Goal: Information Seeking & Learning: Check status

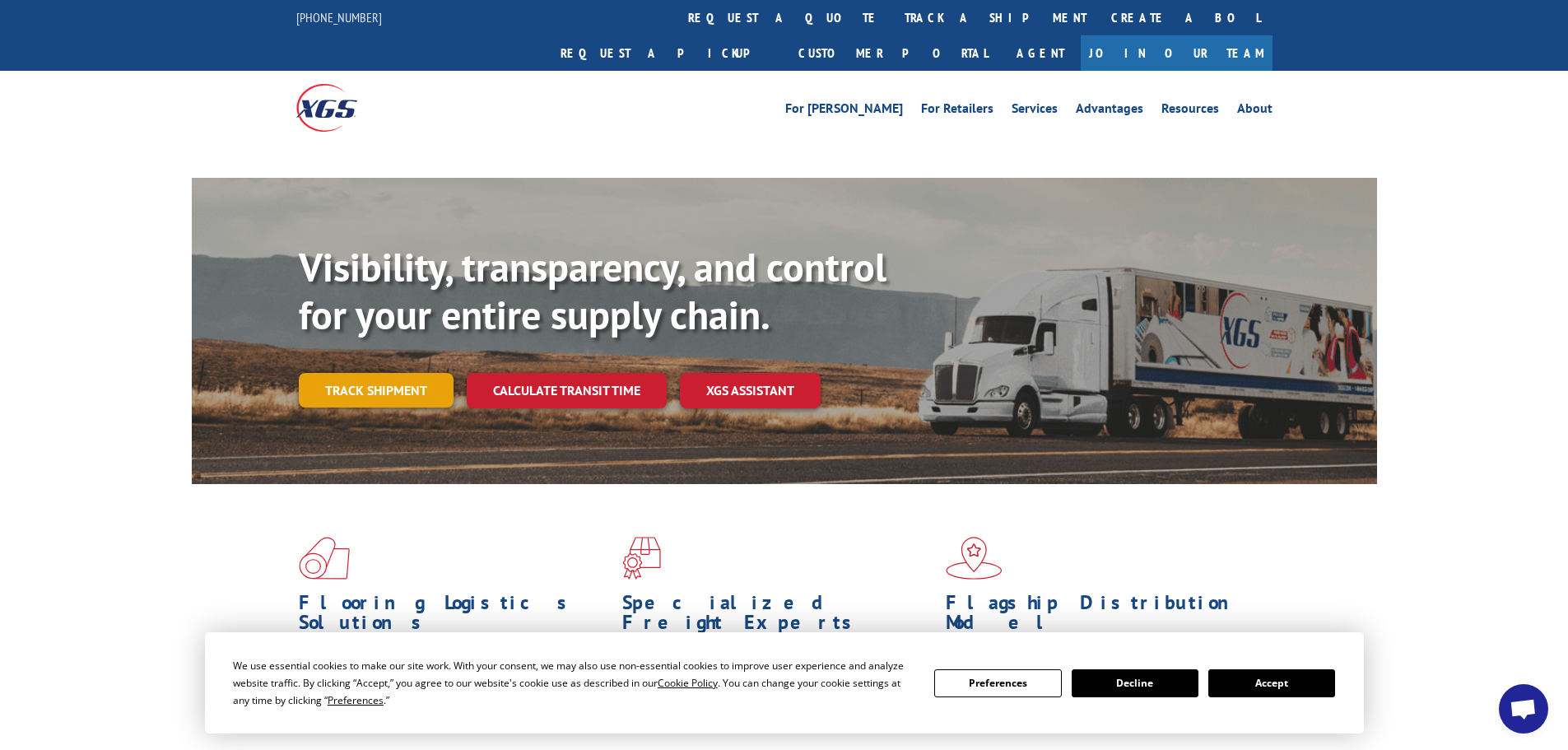
click at [390, 374] on link "Track shipment" at bounding box center [376, 391] width 155 height 35
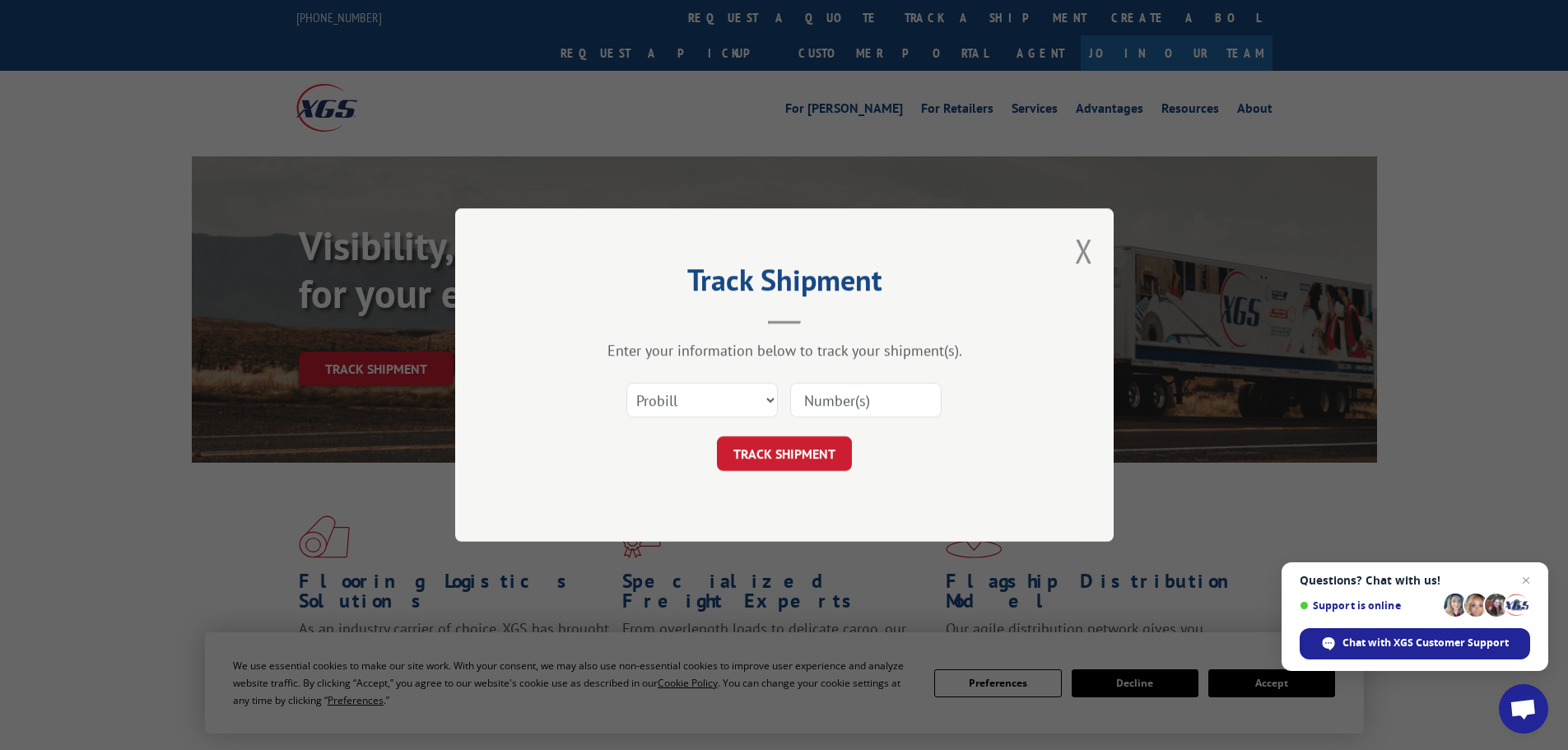
click at [769, 401] on select "Select category... Probill BOL PO" at bounding box center [701, 400] width 152 height 35
select select "bol"
click at [626, 383] on select "Select category... Probill BOL PO" at bounding box center [701, 400] width 152 height 35
click at [1527, 580] on span "Close chat" at bounding box center [1527, 581] width 21 height 21
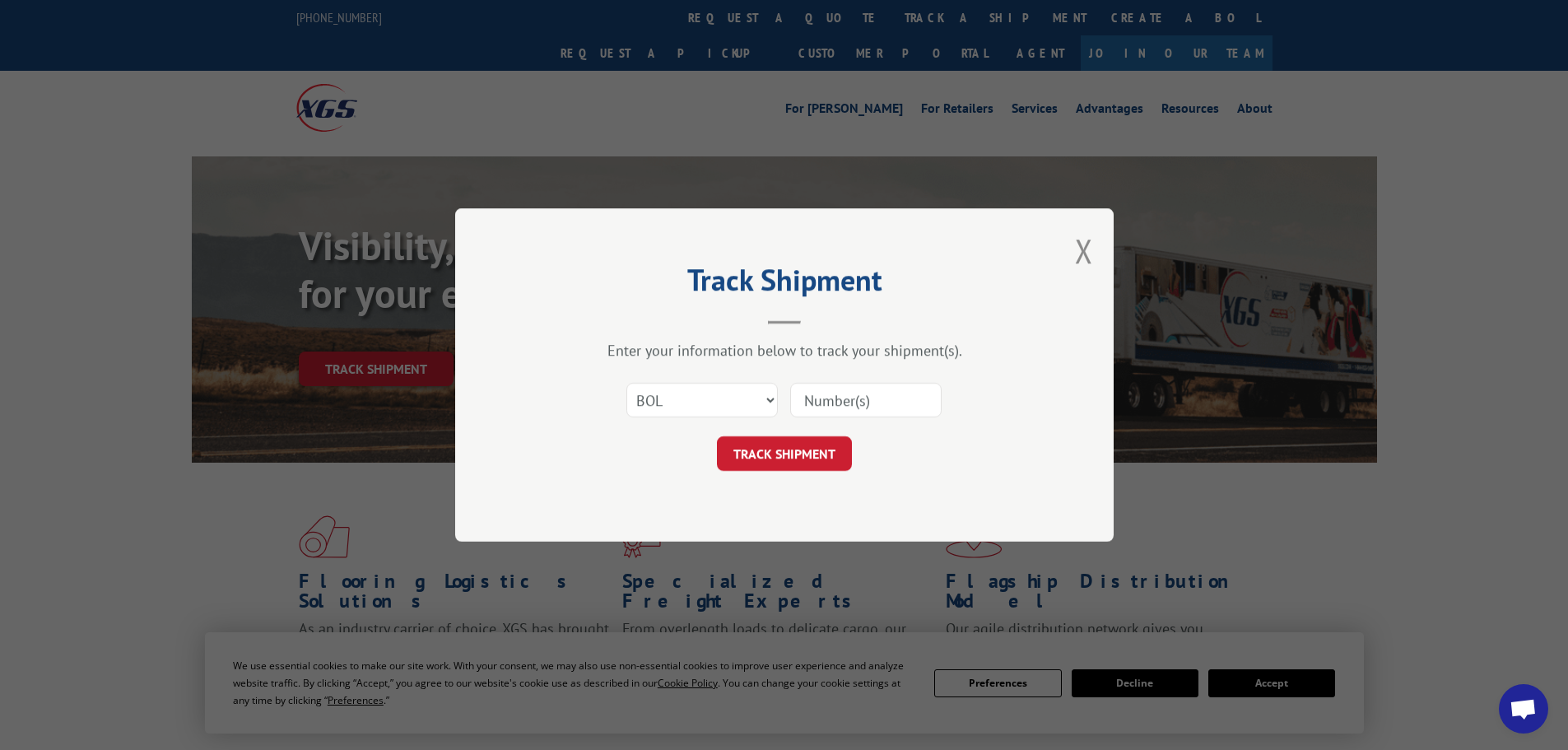
paste input "5509652"
type input "5509652"
click at [777, 458] on button "TRACK SHIPMENT" at bounding box center [784, 454] width 135 height 35
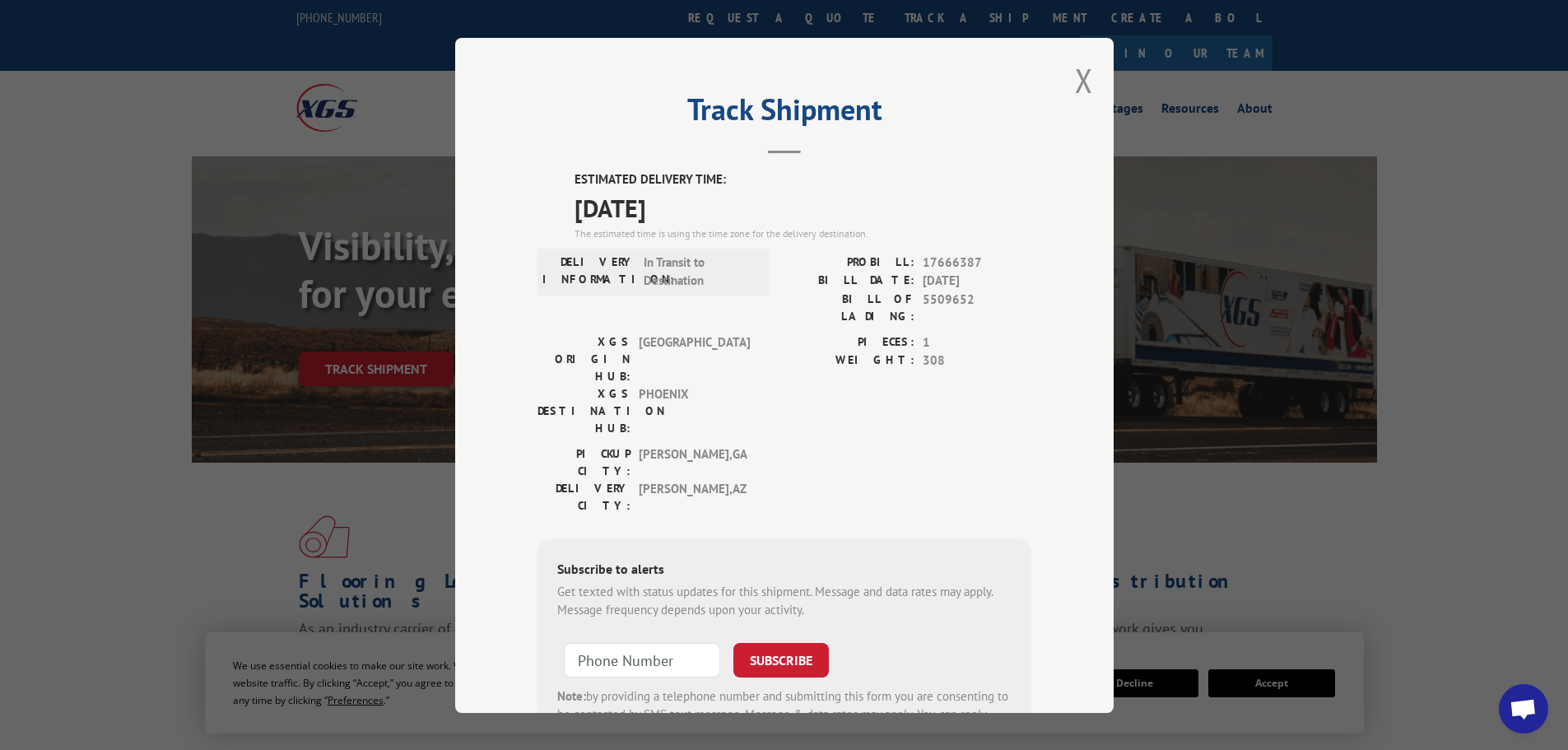
click at [1093, 84] on div "Track Shipment ESTIMATED DELIVERY TIME: [DATE] The estimated time is using the …" at bounding box center [784, 375] width 659 height 675
click at [1075, 76] on button "Close modal" at bounding box center [1083, 80] width 18 height 43
